Goal: Task Accomplishment & Management: Manage account settings

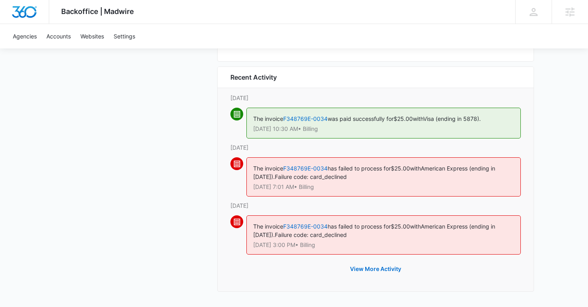
scroll to position [952, 0]
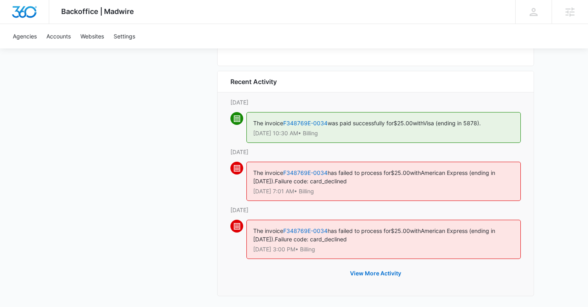
click at [263, 183] on span "American Express (ending in 2013)." at bounding box center [374, 176] width 242 height 15
copy span "2013"
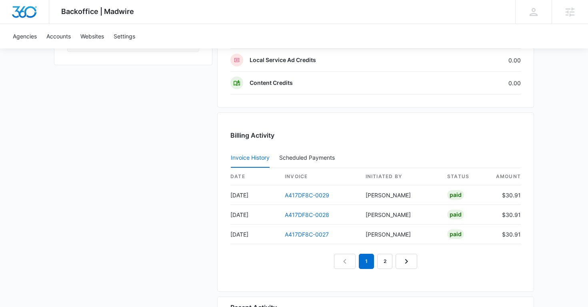
scroll to position [727, 0]
click at [295, 195] on link "A417DF8C-0029" at bounding box center [307, 194] width 44 height 7
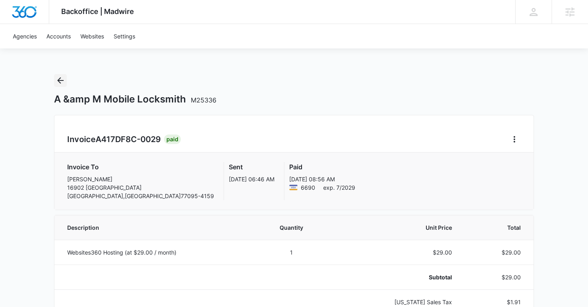
click at [61, 80] on icon "Back" at bounding box center [61, 81] width 10 height 10
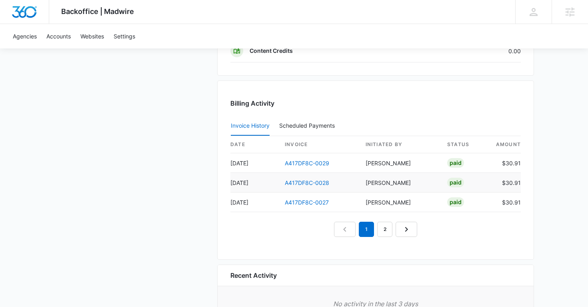
scroll to position [759, 0]
click at [300, 181] on link "A417DF8C-0028" at bounding box center [307, 181] width 44 height 7
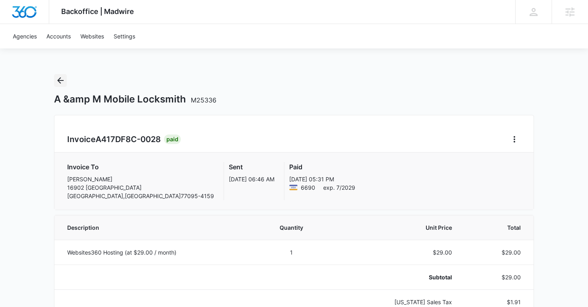
click at [59, 85] on button "Back" at bounding box center [60, 80] width 13 height 13
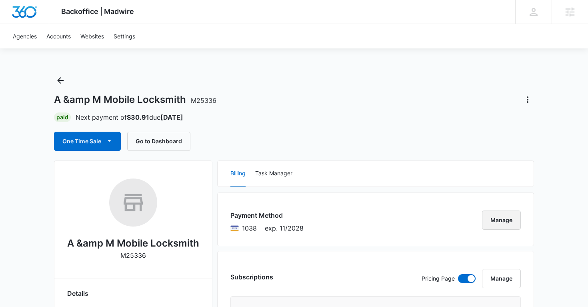
click at [500, 220] on button "Manage" at bounding box center [501, 220] width 39 height 19
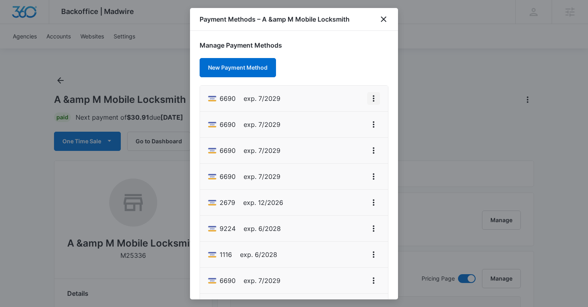
click at [375, 97] on icon "View More" at bounding box center [374, 99] width 10 height 10
click at [344, 135] on div "Set As Default" at bounding box center [341, 133] width 37 height 6
click at [372, 123] on icon "View More" at bounding box center [374, 125] width 10 height 10
click at [347, 171] on div "Delete Card" at bounding box center [341, 171] width 37 height 6
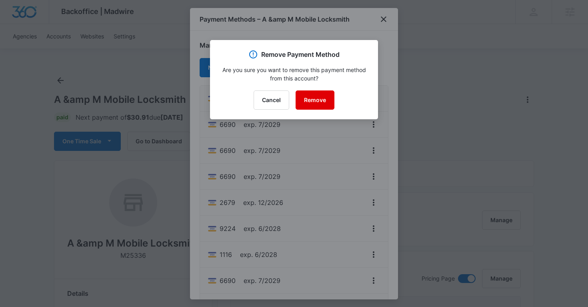
click at [322, 102] on button "Remove" at bounding box center [315, 99] width 39 height 19
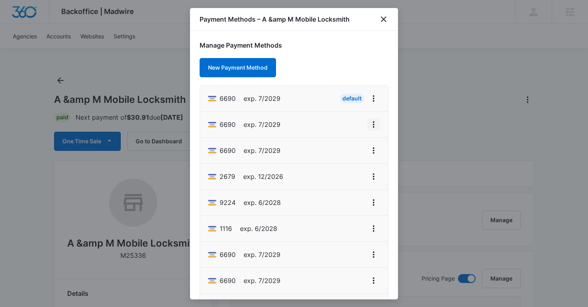
click at [372, 127] on icon "View More" at bounding box center [374, 125] width 10 height 10
click at [335, 171] on div "Delete Card" at bounding box center [341, 171] width 37 height 6
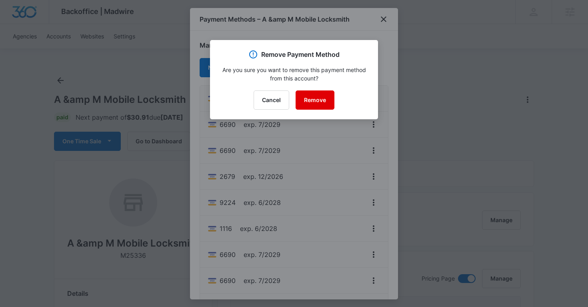
click at [320, 99] on button "Remove" at bounding box center [315, 99] width 39 height 19
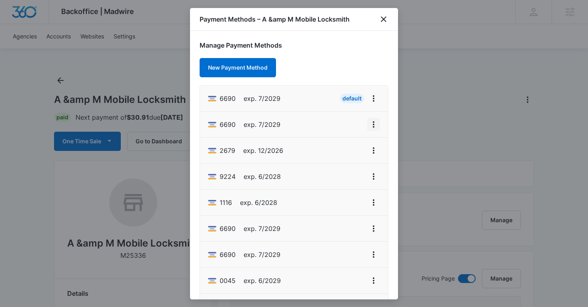
click at [372, 126] on icon "View More" at bounding box center [374, 125] width 10 height 10
click at [344, 169] on div "Delete Card" at bounding box center [341, 171] width 37 height 6
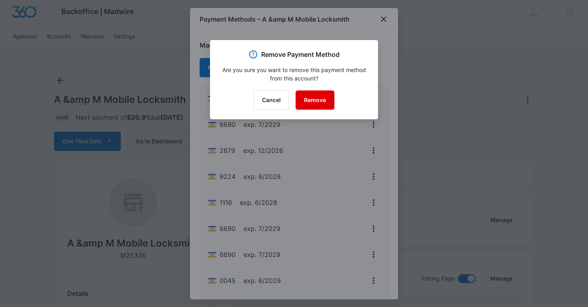
click at [308, 100] on button "Remove" at bounding box center [315, 99] width 39 height 19
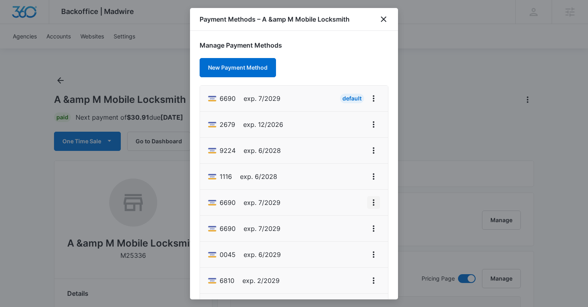
click at [373, 203] on icon "View More" at bounding box center [374, 203] width 10 height 10
click at [338, 247] on div "Delete Card" at bounding box center [341, 249] width 37 height 6
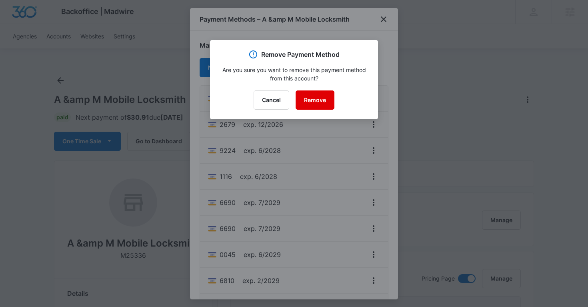
click at [312, 98] on button "Remove" at bounding box center [315, 99] width 39 height 19
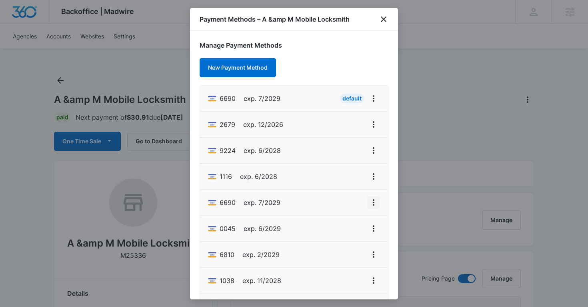
click at [375, 202] on icon "View More" at bounding box center [374, 203] width 10 height 10
click at [327, 251] on div "Delete Card" at bounding box center [341, 249] width 37 height 6
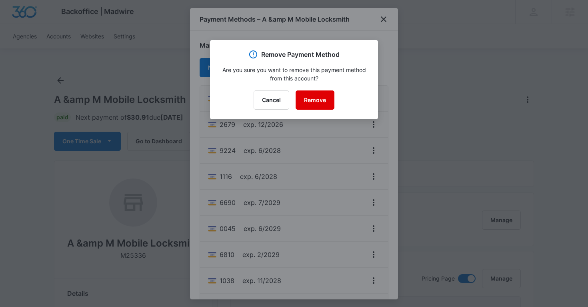
click at [312, 97] on button "Remove" at bounding box center [315, 99] width 39 height 19
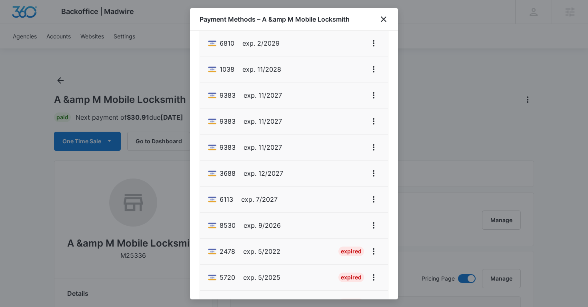
scroll to position [195, 0]
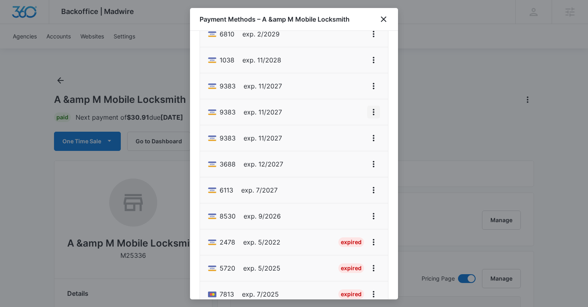
click at [374, 118] on button "View More" at bounding box center [374, 112] width 13 height 13
click at [341, 158] on div "Delete Card" at bounding box center [341, 159] width 37 height 6
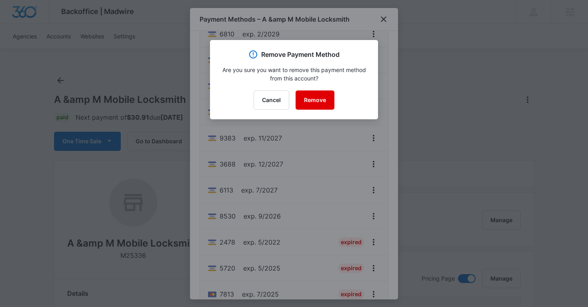
click at [325, 100] on button "Remove" at bounding box center [315, 99] width 39 height 19
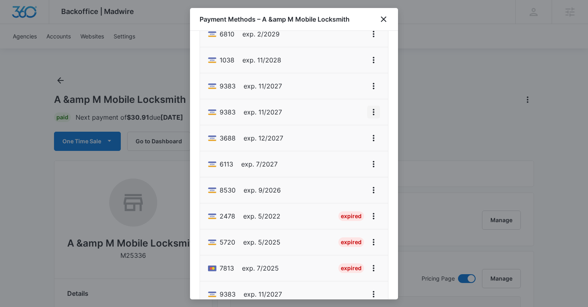
click at [371, 114] on icon "View More" at bounding box center [374, 112] width 10 height 10
click at [347, 161] on div "Delete Card" at bounding box center [341, 159] width 37 height 6
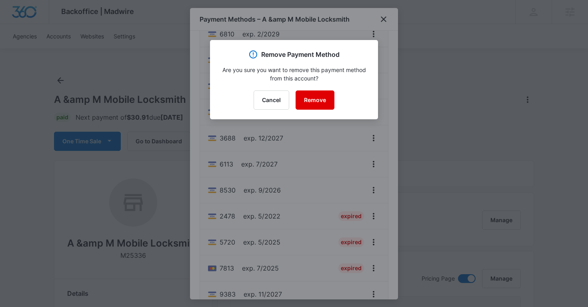
click at [321, 94] on button "Remove" at bounding box center [315, 99] width 39 height 19
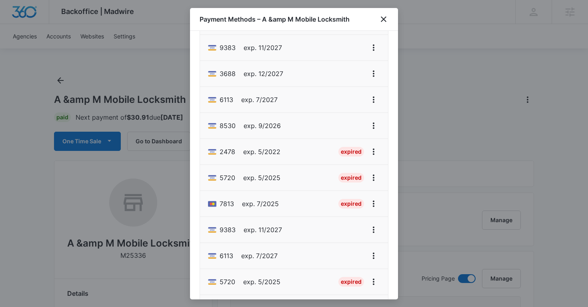
scroll to position [237, 0]
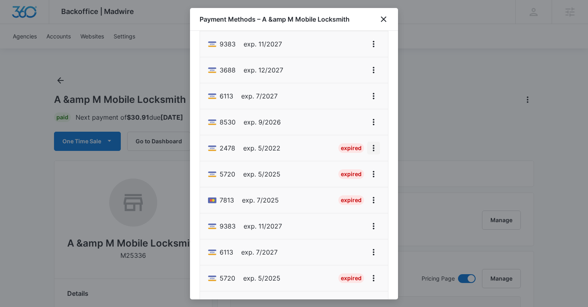
click at [373, 148] on icon "View More" at bounding box center [374, 148] width 2 height 6
click at [345, 192] on div "Delete Card" at bounding box center [341, 195] width 37 height 6
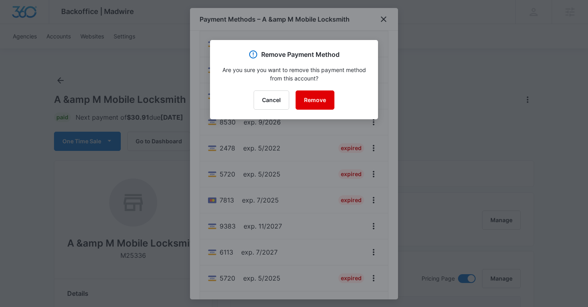
click at [323, 101] on button "Remove" at bounding box center [315, 99] width 39 height 19
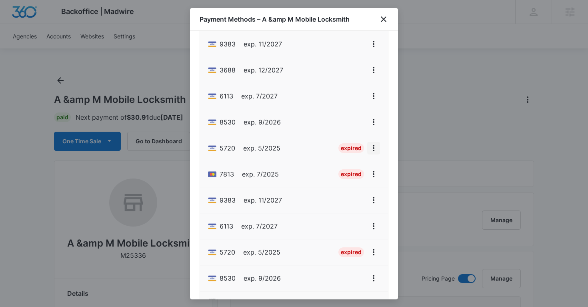
click at [374, 151] on icon "View More" at bounding box center [374, 148] width 2 height 6
click at [349, 192] on div "Delete Card" at bounding box center [341, 195] width 37 height 6
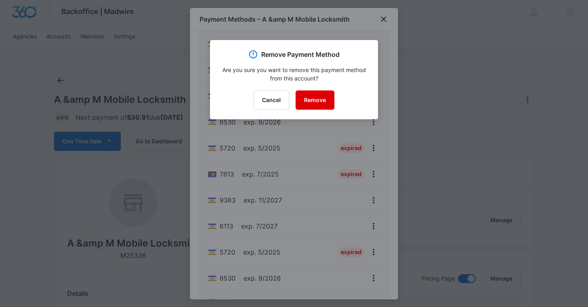
click at [320, 101] on button "Remove" at bounding box center [315, 99] width 39 height 19
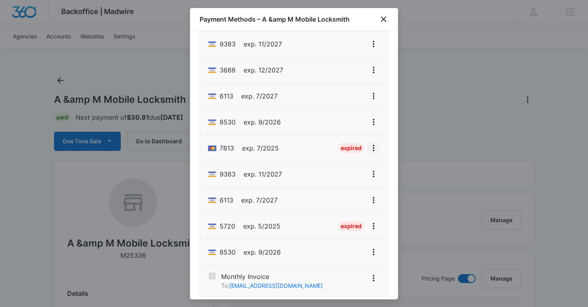
click at [374, 150] on icon "View More" at bounding box center [374, 148] width 2 height 6
click at [346, 193] on div "Delete Card" at bounding box center [341, 195] width 37 height 6
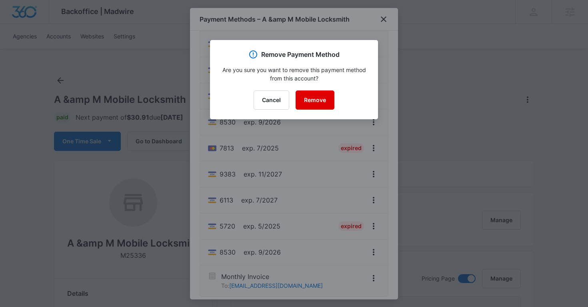
click at [313, 102] on button "Remove" at bounding box center [315, 99] width 39 height 19
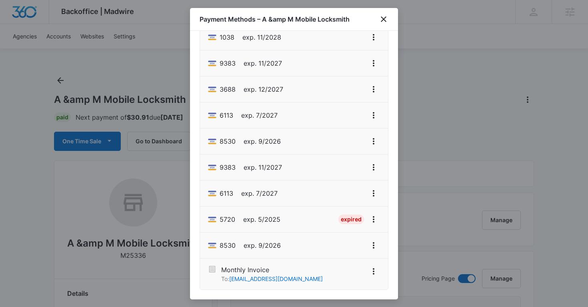
scroll to position [217, 0]
click at [372, 168] on icon "View More" at bounding box center [374, 168] width 10 height 10
click at [338, 212] on div "Delete Card" at bounding box center [341, 214] width 37 height 6
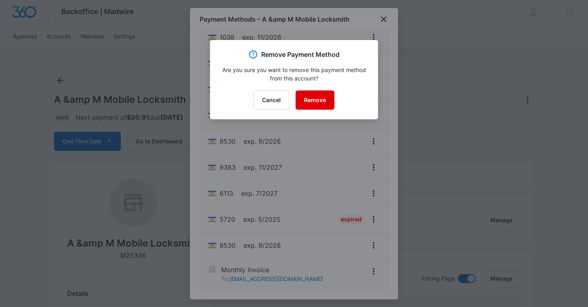
click at [323, 102] on button "Remove" at bounding box center [315, 99] width 39 height 19
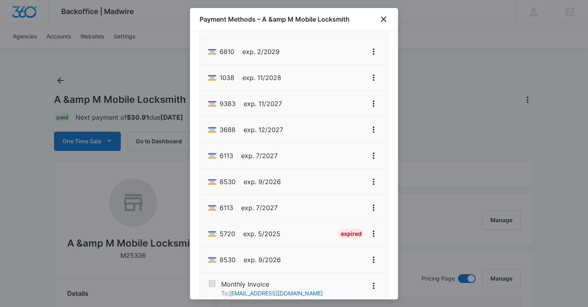
scroll to position [171, 0]
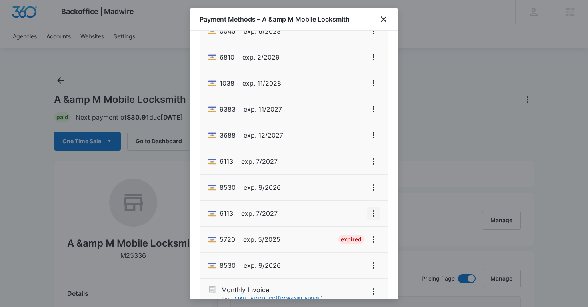
click at [376, 213] on icon "View More" at bounding box center [374, 214] width 10 height 10
click at [333, 257] on div "Delete Card" at bounding box center [341, 260] width 37 height 6
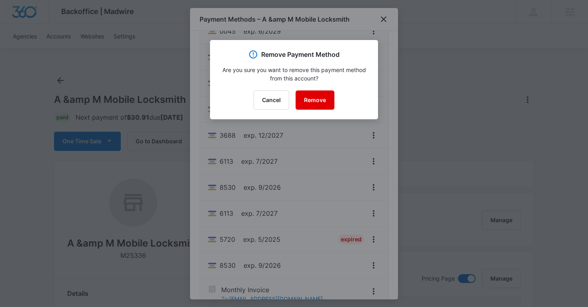
click at [323, 101] on button "Remove" at bounding box center [315, 99] width 39 height 19
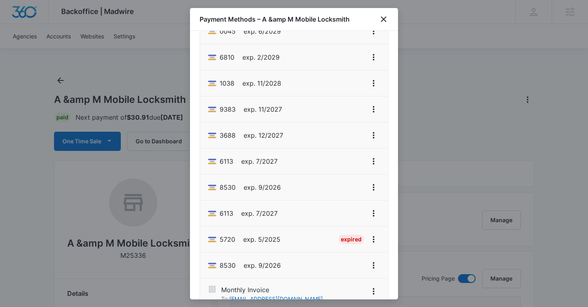
scroll to position [165, 0]
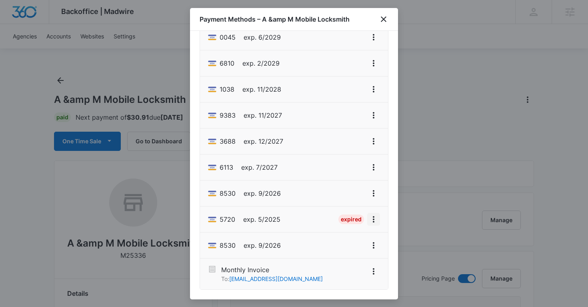
click at [373, 217] on icon "View More" at bounding box center [374, 219] width 2 height 6
click at [338, 263] on div "Delete Card" at bounding box center [341, 266] width 37 height 6
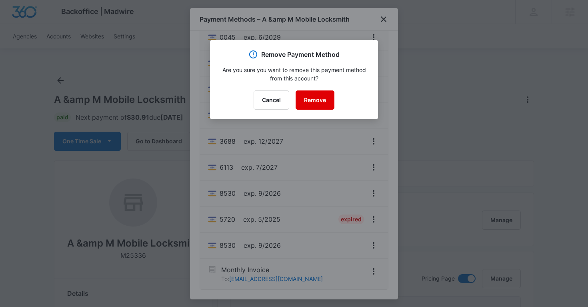
click at [317, 102] on button "Remove" at bounding box center [315, 99] width 39 height 19
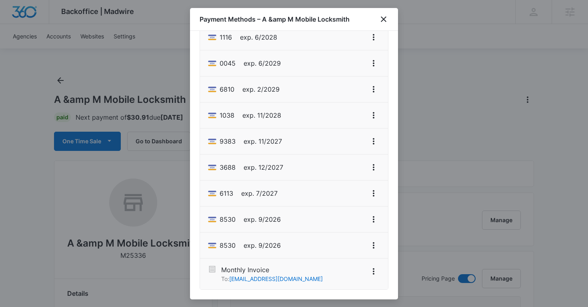
scroll to position [137, 0]
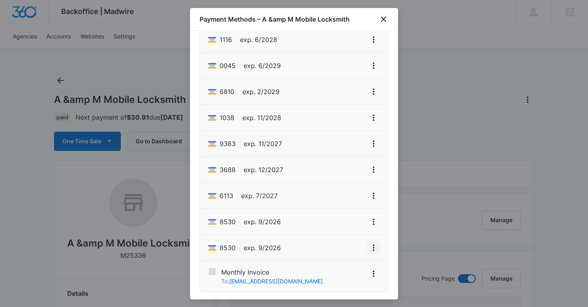
click at [371, 248] on icon "View More" at bounding box center [374, 248] width 10 height 10
click at [348, 225] on div "Delete Card" at bounding box center [341, 226] width 37 height 6
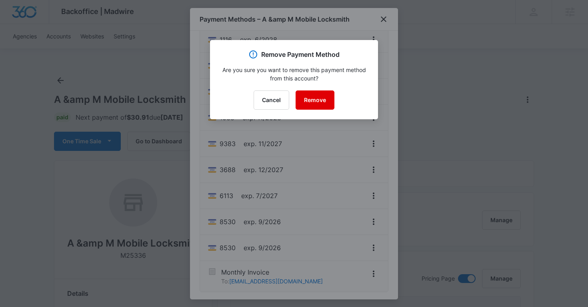
click at [315, 97] on button "Remove" at bounding box center [315, 99] width 39 height 19
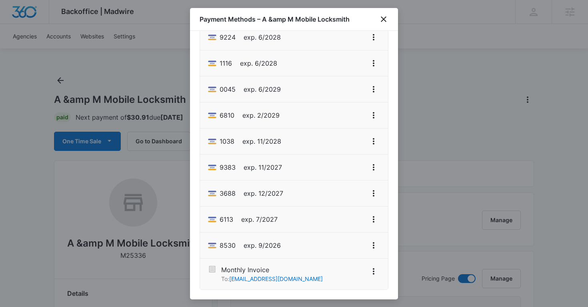
scroll to position [113, 0]
click at [438, 147] on div at bounding box center [294, 153] width 588 height 307
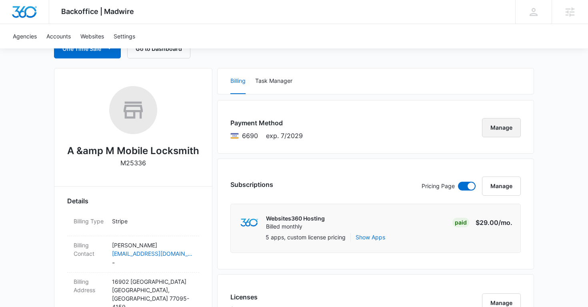
scroll to position [94, 0]
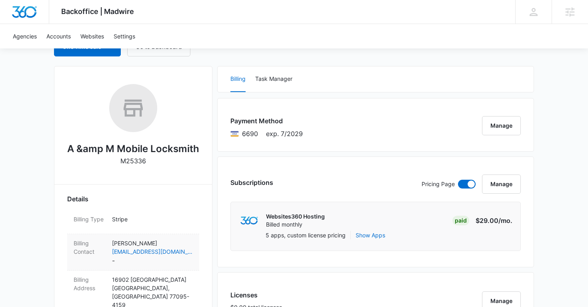
click at [183, 240] on p "[PERSON_NAME]" at bounding box center [152, 243] width 81 height 8
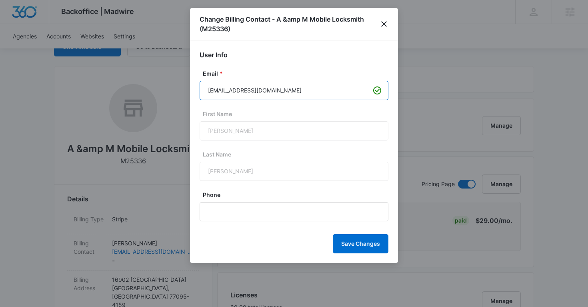
click at [257, 91] on input "[EMAIL_ADDRESS][DOMAIN_NAME]" at bounding box center [294, 90] width 189 height 19
click at [384, 26] on icon "close" at bounding box center [385, 24] width 10 height 10
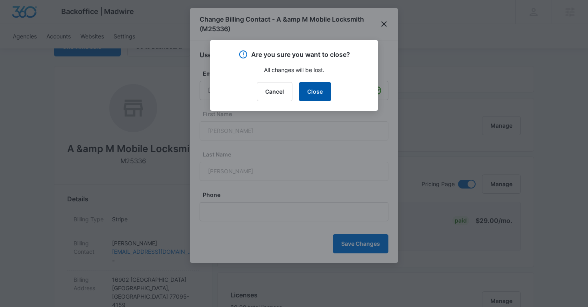
click at [314, 96] on button "Close" at bounding box center [315, 91] width 32 height 19
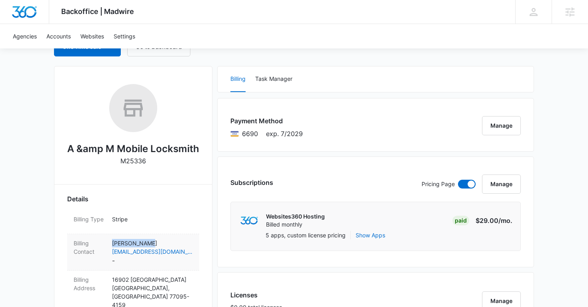
copy p "[PERSON_NAME]"
drag, startPoint x: 152, startPoint y: 243, endPoint x: 160, endPoint y: 243, distance: 8.4
click at [160, 243] on p "[PERSON_NAME]" at bounding box center [152, 243] width 81 height 8
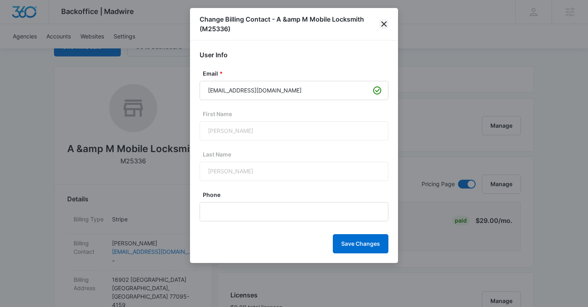
click at [384, 24] on icon "close" at bounding box center [385, 24] width 10 height 10
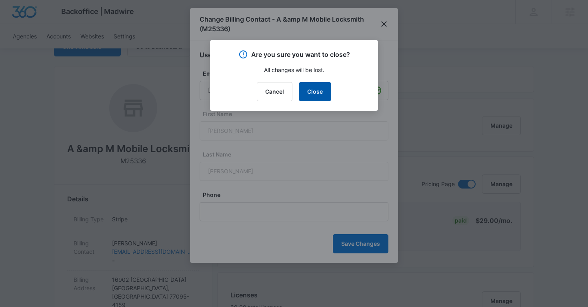
click at [323, 90] on button "Close" at bounding box center [315, 91] width 32 height 19
